Goal: Task Accomplishment & Management: Manage account settings

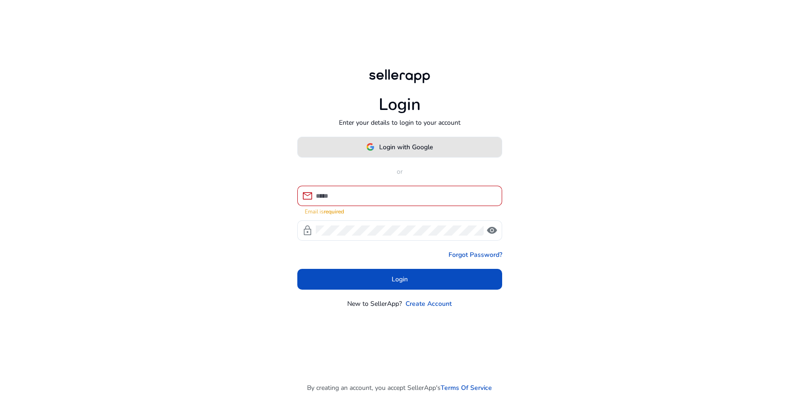
click at [390, 149] on span "Login with Google" at bounding box center [406, 147] width 54 height 10
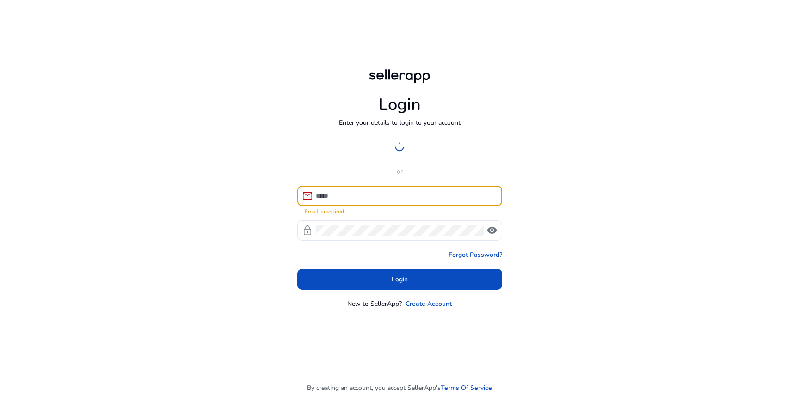
click at [330, 195] on input at bounding box center [405, 196] width 179 height 10
type input "**********"
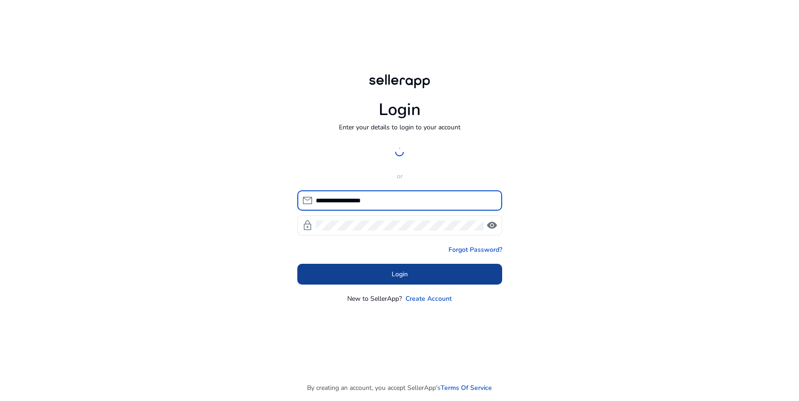
drag, startPoint x: 495, startPoint y: 224, endPoint x: 456, endPoint y: 266, distance: 56.9
click at [494, 225] on span "visibility" at bounding box center [492, 225] width 11 height 11
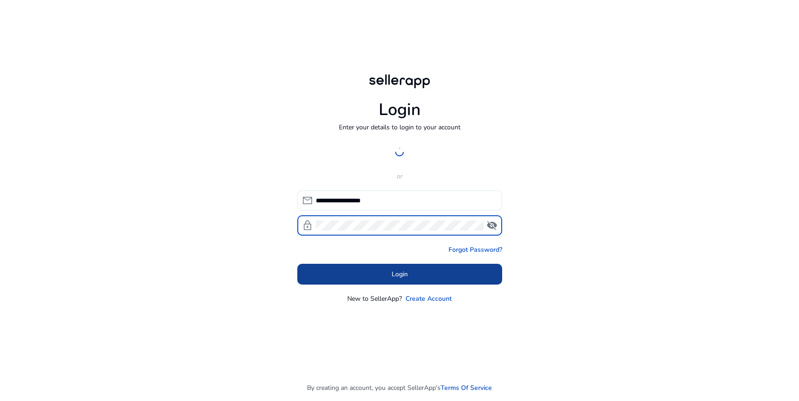
click at [432, 276] on span at bounding box center [399, 275] width 205 height 22
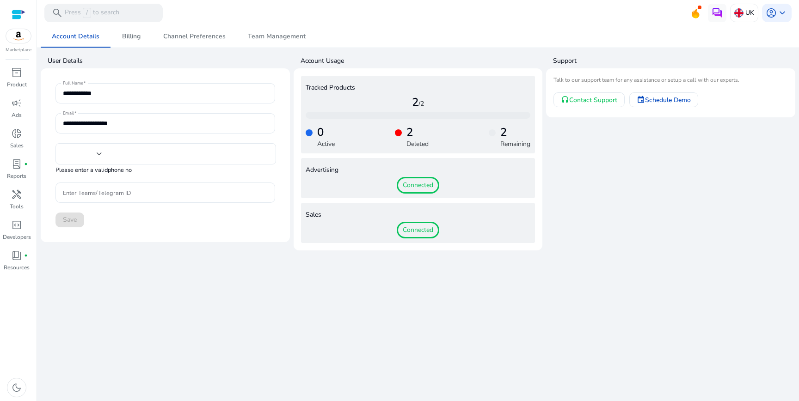
type input "***"
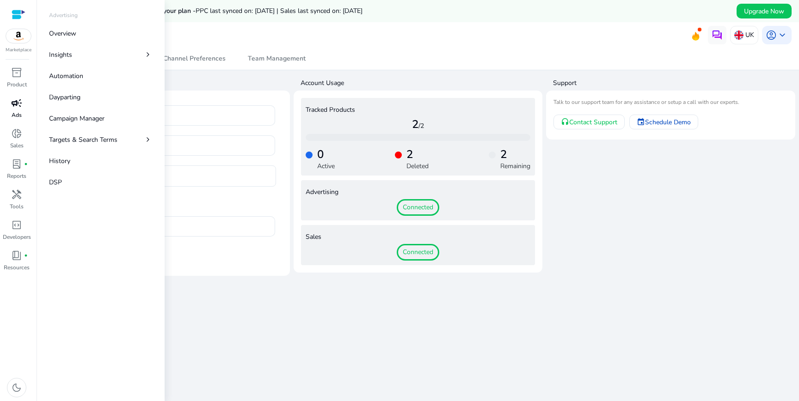
drag, startPoint x: 24, startPoint y: 108, endPoint x: 19, endPoint y: 102, distance: 7.7
click at [23, 108] on div "campaign" at bounding box center [17, 103] width 26 height 15
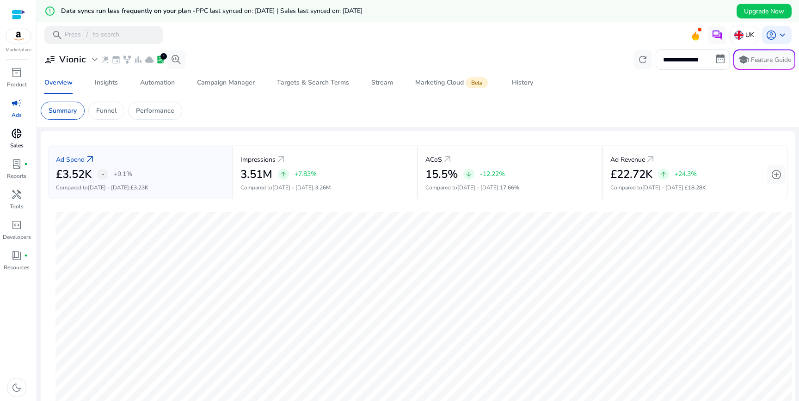
click at [14, 141] on link "donut_small Sales" at bounding box center [16, 141] width 33 height 31
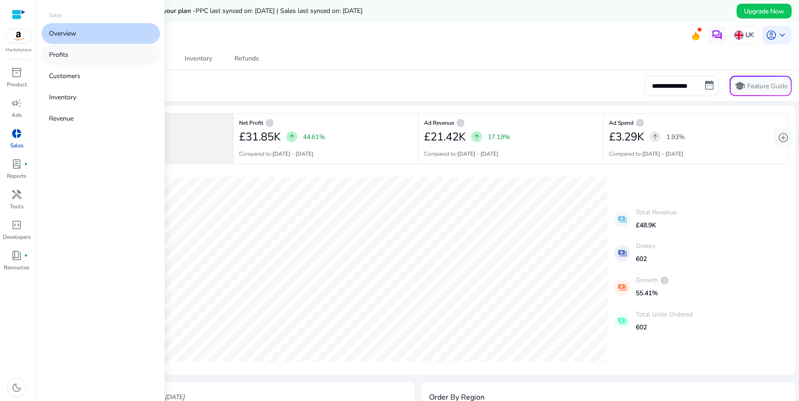
click at [64, 62] on link "Profits" at bounding box center [101, 54] width 118 height 21
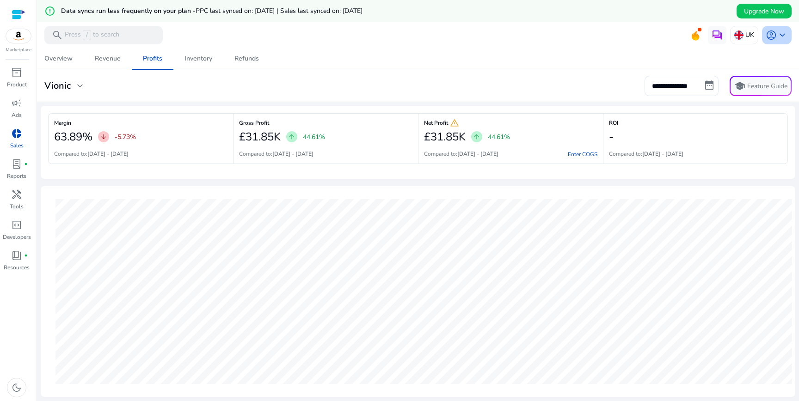
click at [780, 34] on span "keyboard_arrow_down" at bounding box center [782, 35] width 11 height 11
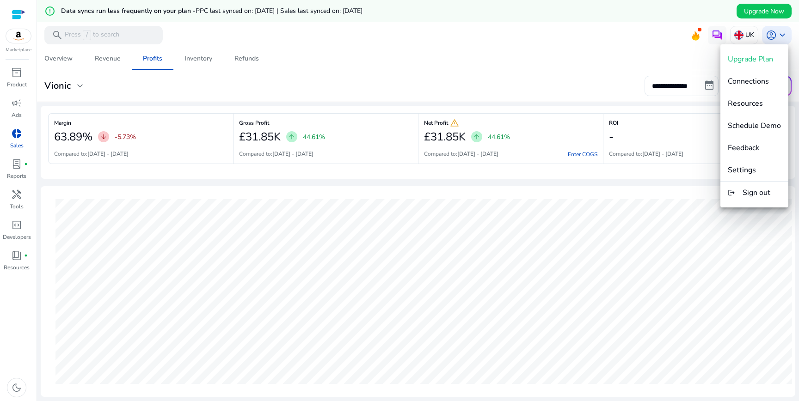
click at [754, 199] on button "logout Sign out" at bounding box center [755, 193] width 68 height 22
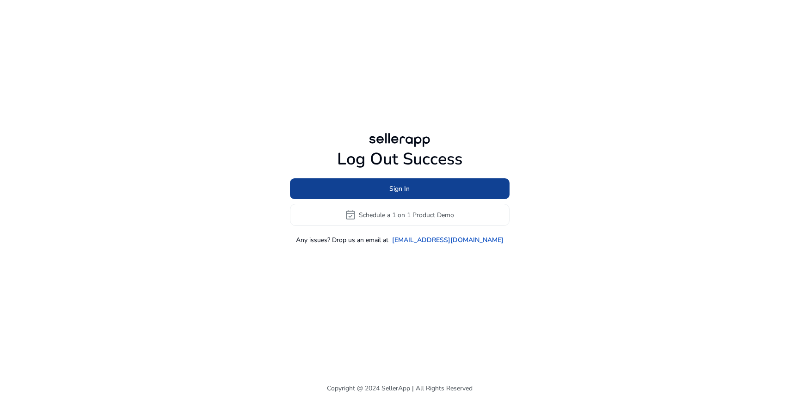
click at [411, 193] on span at bounding box center [400, 189] width 220 height 22
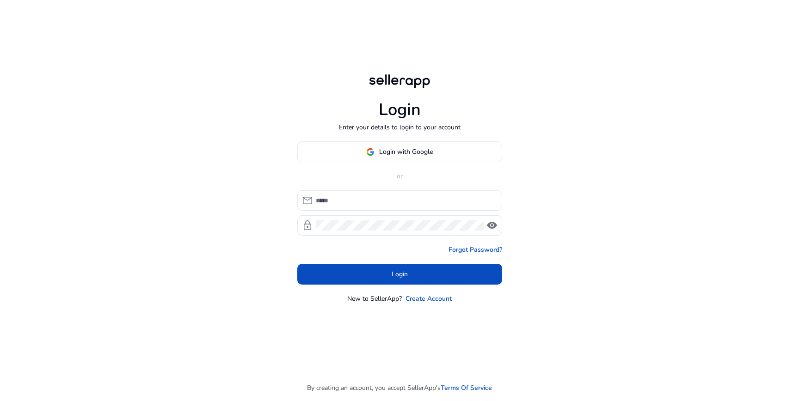
click at [409, 190] on div "Login with Google or mail lock visibility Forgot Password? Login New to SellerA…" at bounding box center [399, 223] width 205 height 162
click at [405, 199] on input at bounding box center [405, 201] width 179 height 10
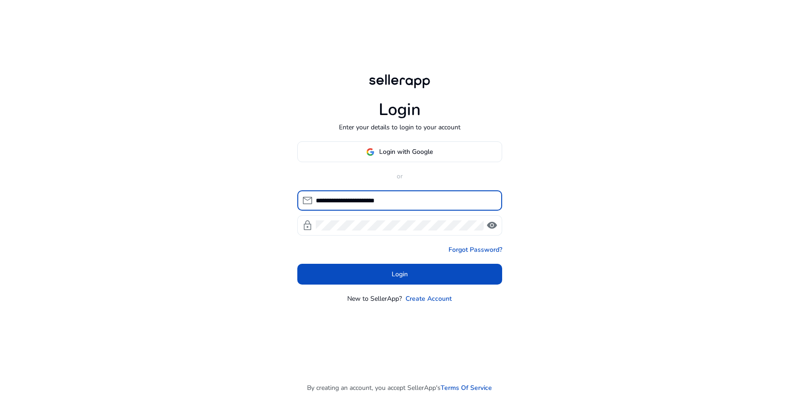
type input "**********"
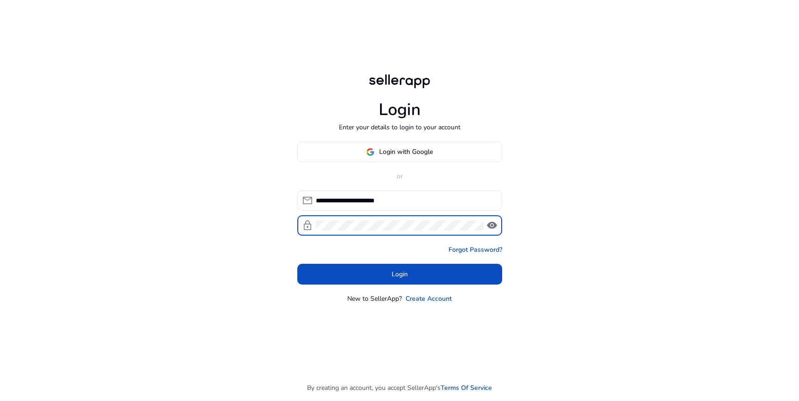
click button "Login" at bounding box center [399, 274] width 205 height 21
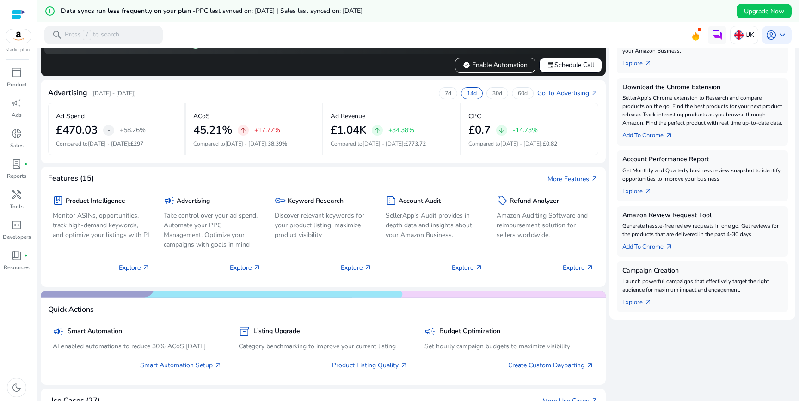
scroll to position [216, 0]
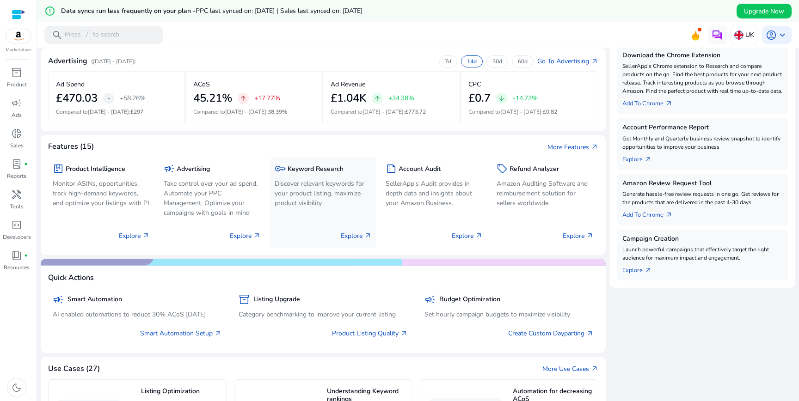
click at [351, 237] on p "Explore arrow_outward" at bounding box center [356, 236] width 31 height 10
